Goal: Information Seeking & Learning: Learn about a topic

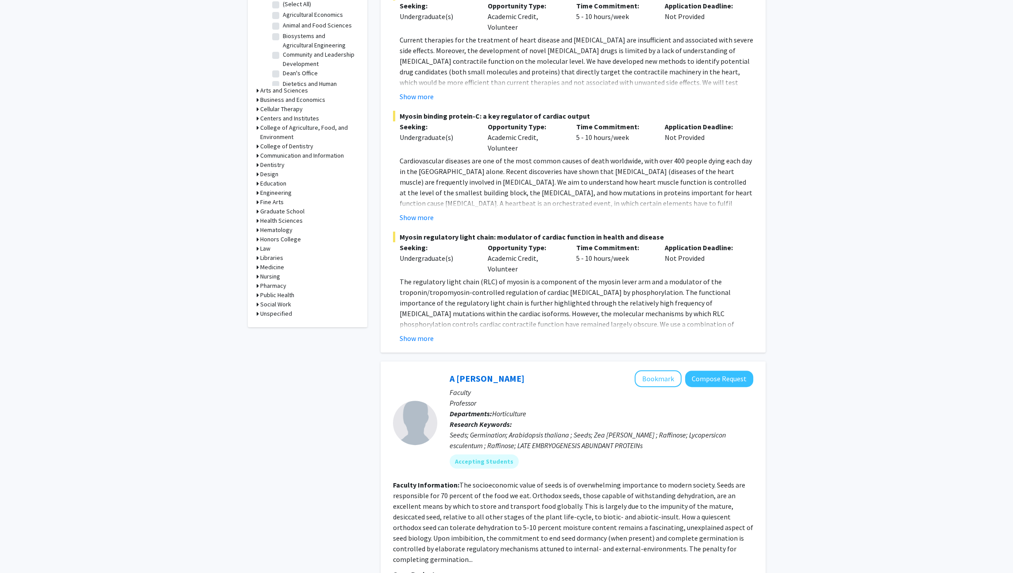
scroll to position [301, 0]
click at [286, 189] on h3 "Engineering" at bounding box center [275, 190] width 31 height 9
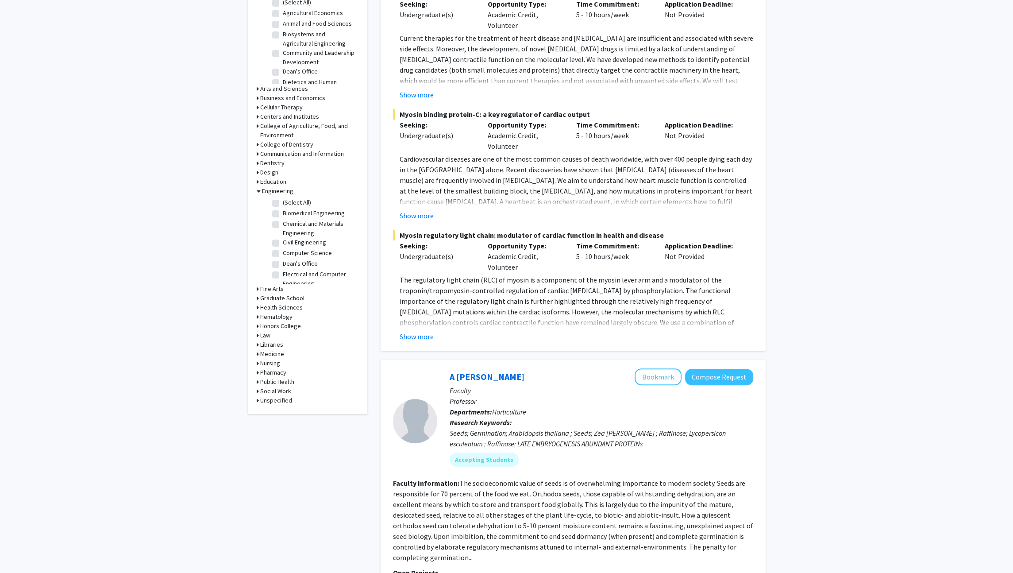
scroll to position [67, 0]
click at [286, 250] on label "Mechanical and Aerospace Engineering" at bounding box center [319, 259] width 73 height 19
click at [286, 250] on input "Mechanical and Aerospace Engineering" at bounding box center [286, 253] width 6 height 6
checkbox input "true"
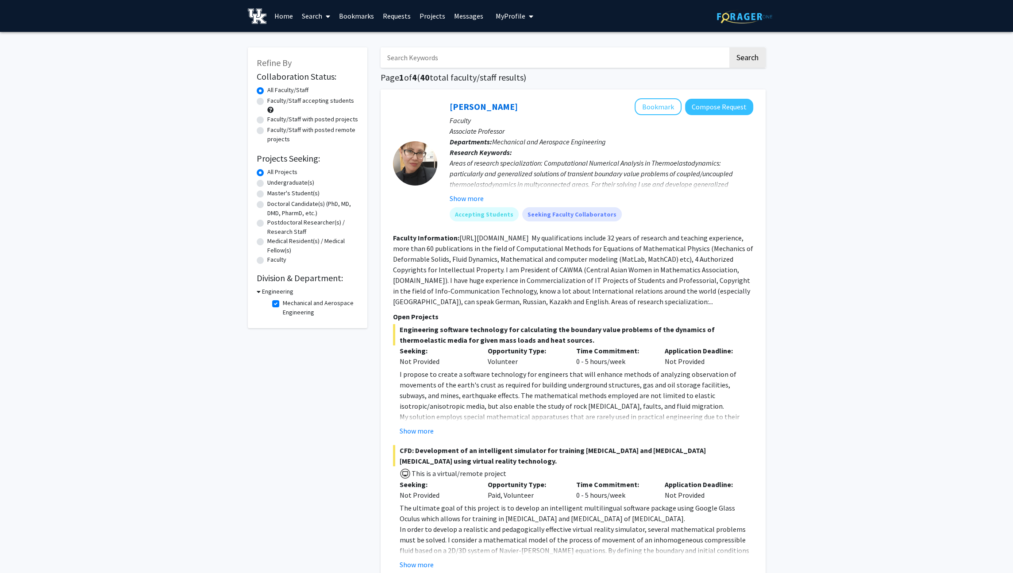
click at [309, 100] on label "Faculty/Staff accepting students" at bounding box center [310, 100] width 87 height 9
click at [273, 100] on input "Faculty/Staff accepting students" at bounding box center [270, 99] width 6 height 6
radio input "true"
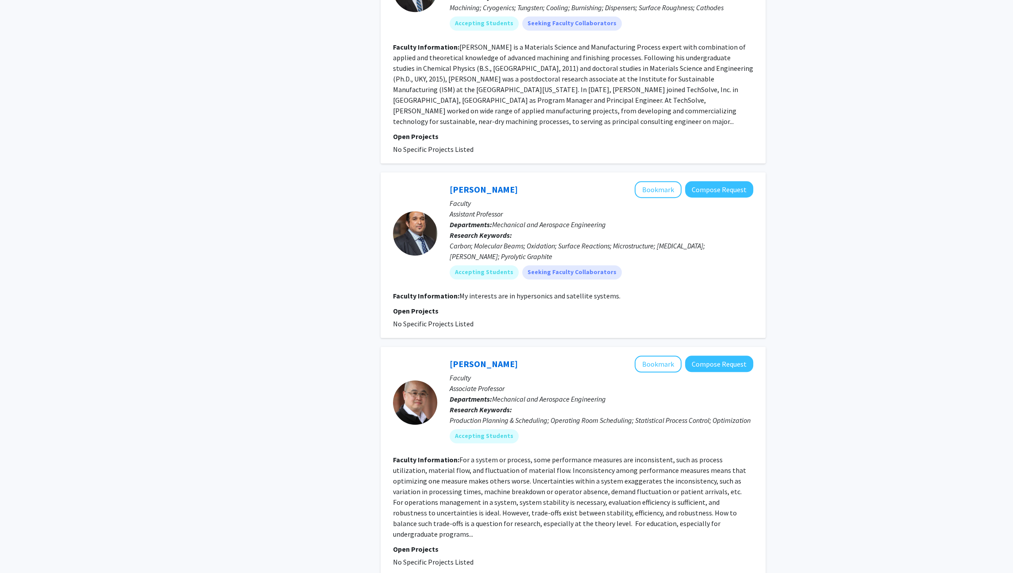
scroll to position [1015, 0]
click at [696, 240] on div "Carbon; Molecular Beams; Oxidation; Surface Reactions; Microstructure; [MEDICAL…" at bounding box center [602, 250] width 304 height 21
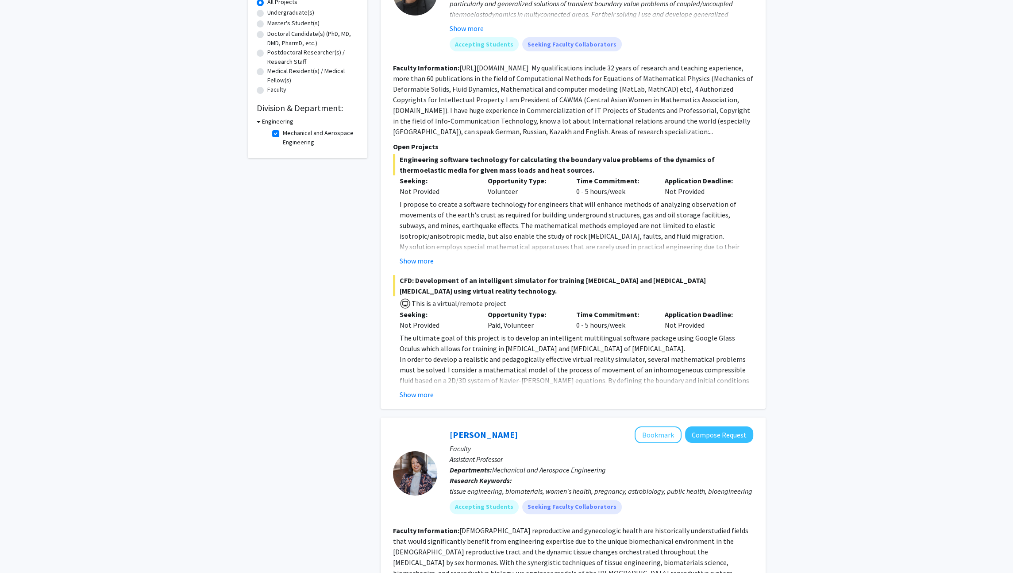
scroll to position [164, 0]
